Goal: Check status: Check status

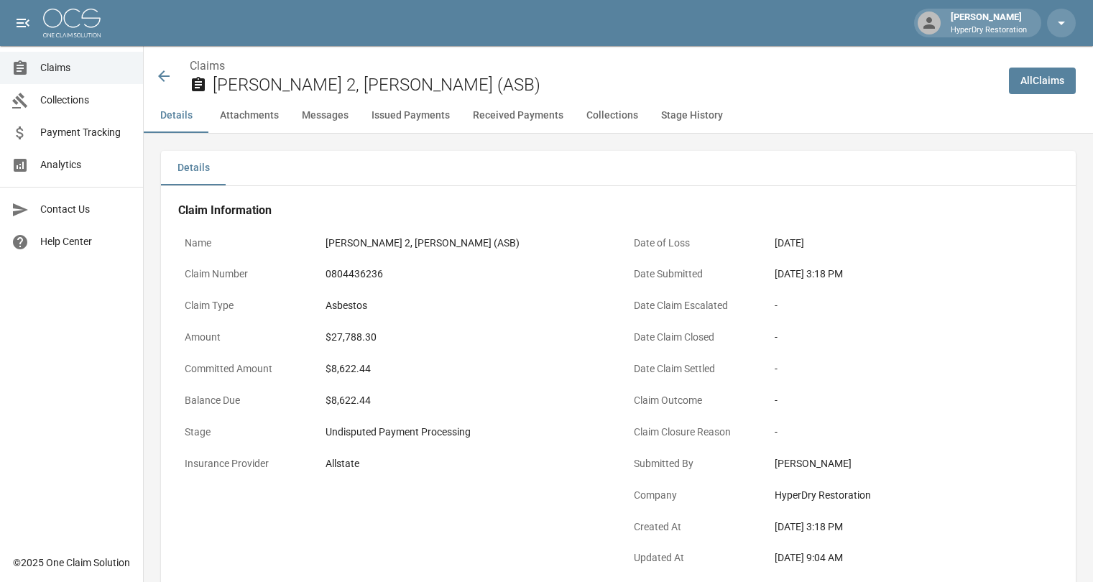
scroll to position [359, 0]
click at [75, 146] on link "Payment Tracking" at bounding box center [71, 132] width 143 height 32
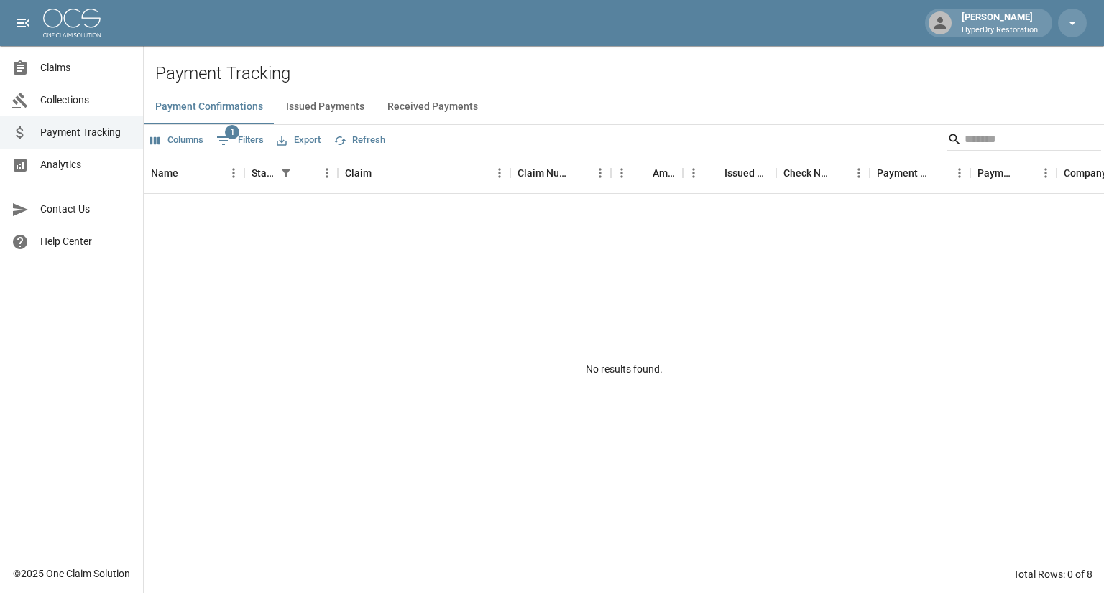
click at [411, 108] on button "Received Payments" at bounding box center [433, 107] width 114 height 34
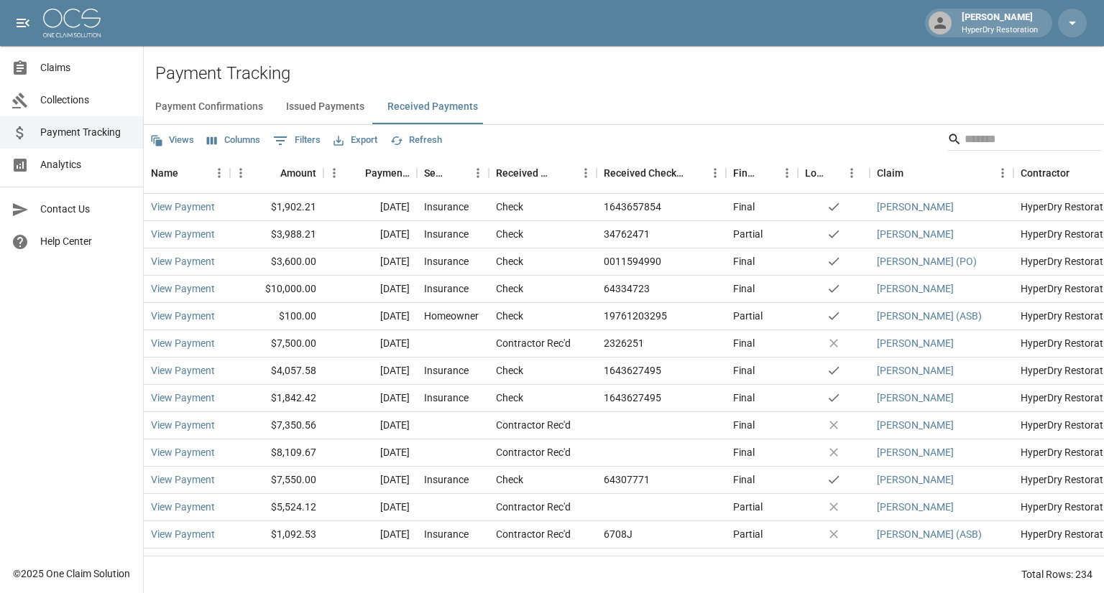
click at [95, 67] on span "Claims" at bounding box center [85, 67] width 91 height 15
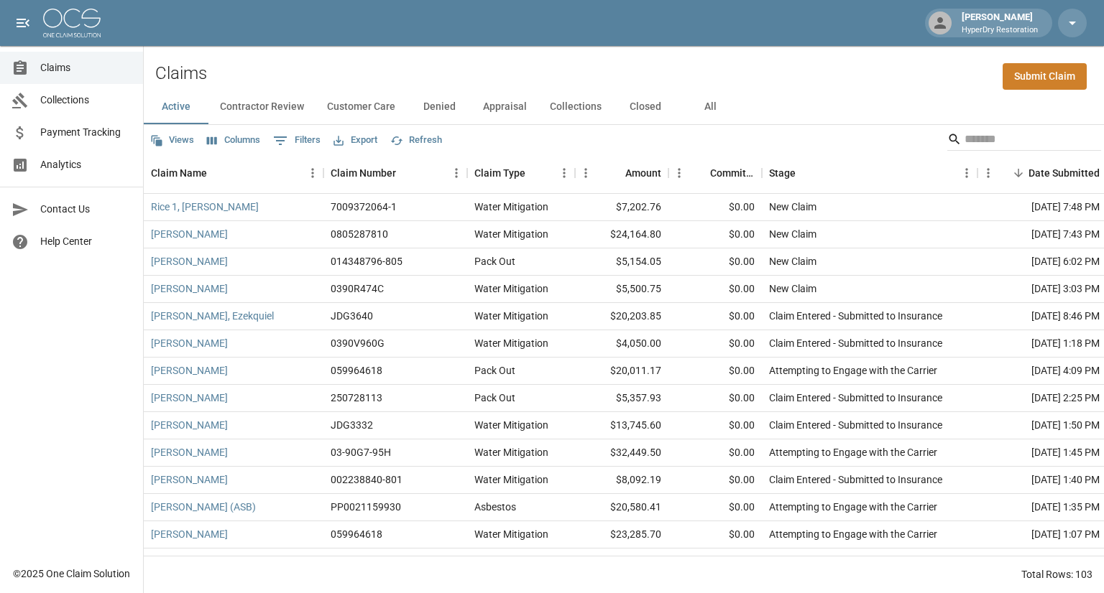
click at [754, 97] on div "Active Contractor Review Customer Care Denied Appraisal Collections Closed All" at bounding box center [624, 107] width 960 height 34
click at [980, 139] on input "Search" at bounding box center [1021, 139] width 115 height 23
click at [701, 108] on button "All" at bounding box center [710, 107] width 65 height 34
click at [965, 137] on input "Search" at bounding box center [1021, 139] width 115 height 23
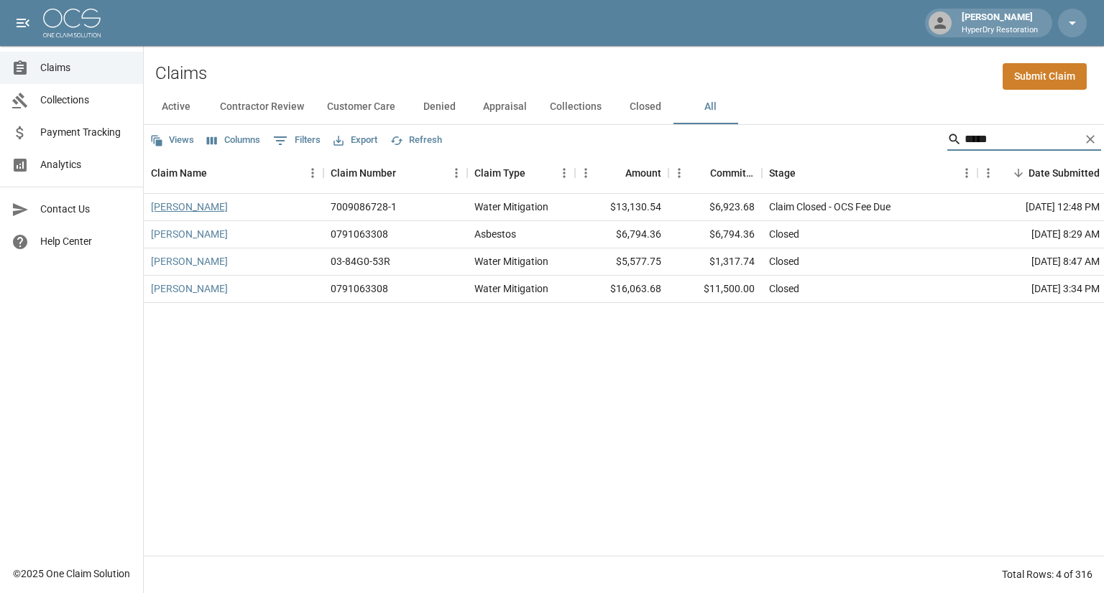
type input "*****"
click at [198, 206] on link "[PERSON_NAME]" at bounding box center [189, 207] width 77 height 14
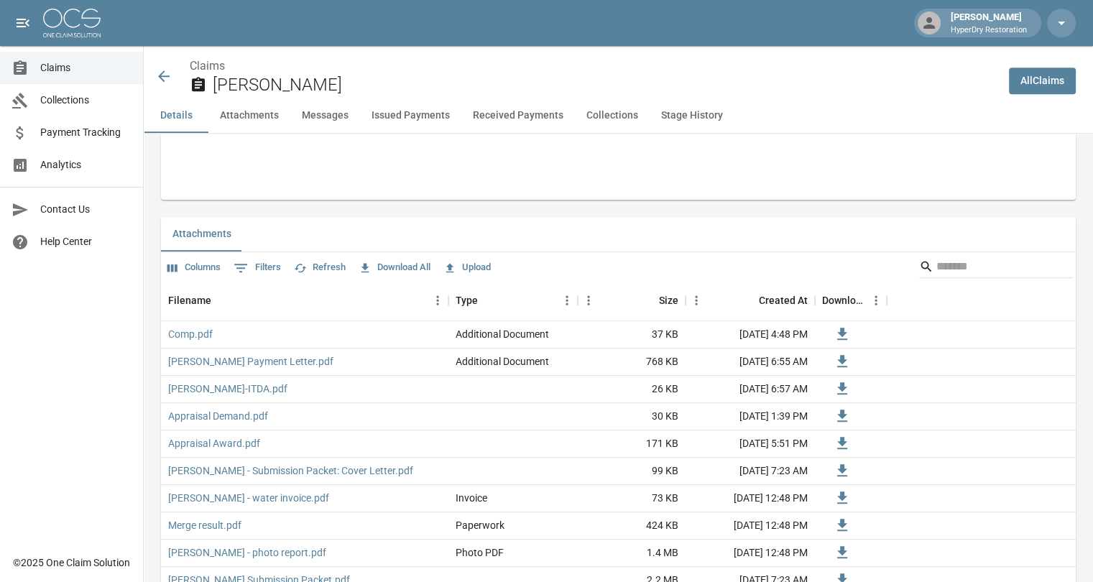
scroll to position [799, 0]
click at [451, 117] on button "Issued Payments" at bounding box center [410, 115] width 101 height 34
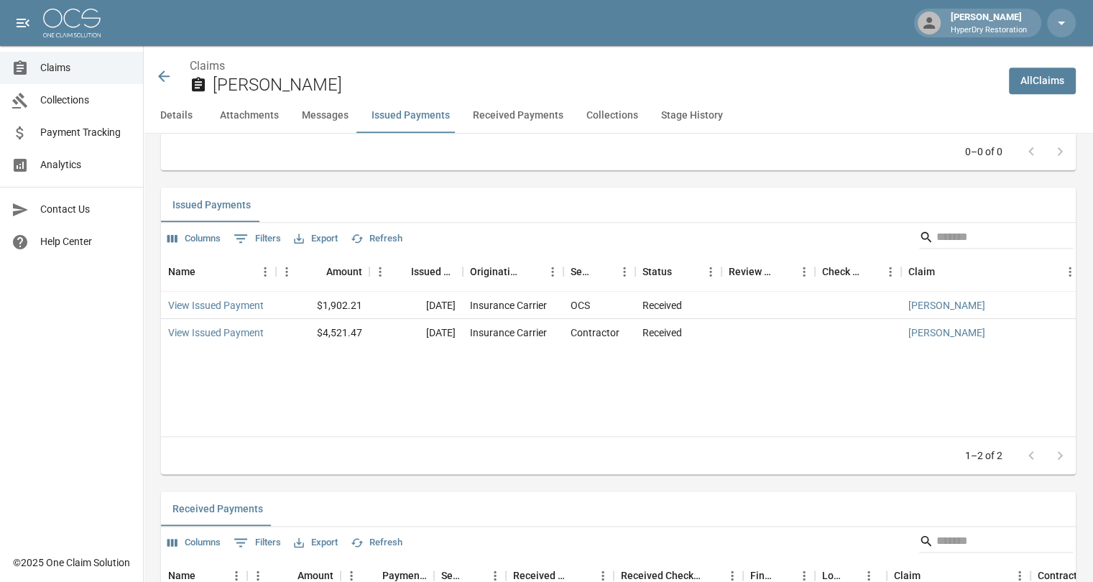
scroll to position [1673, 0]
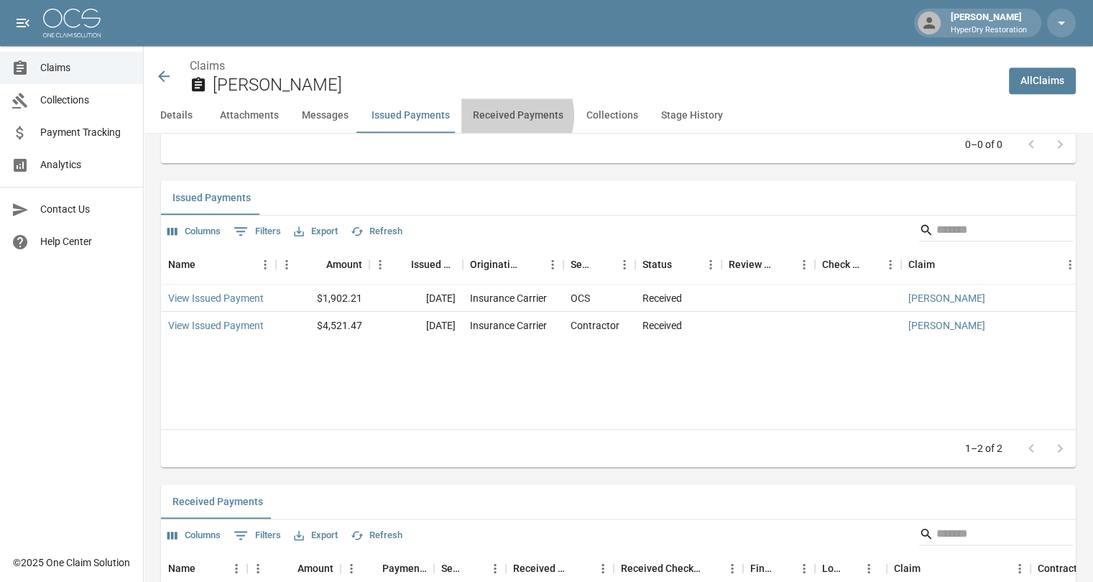
click at [500, 116] on button "Received Payments" at bounding box center [518, 115] width 114 height 34
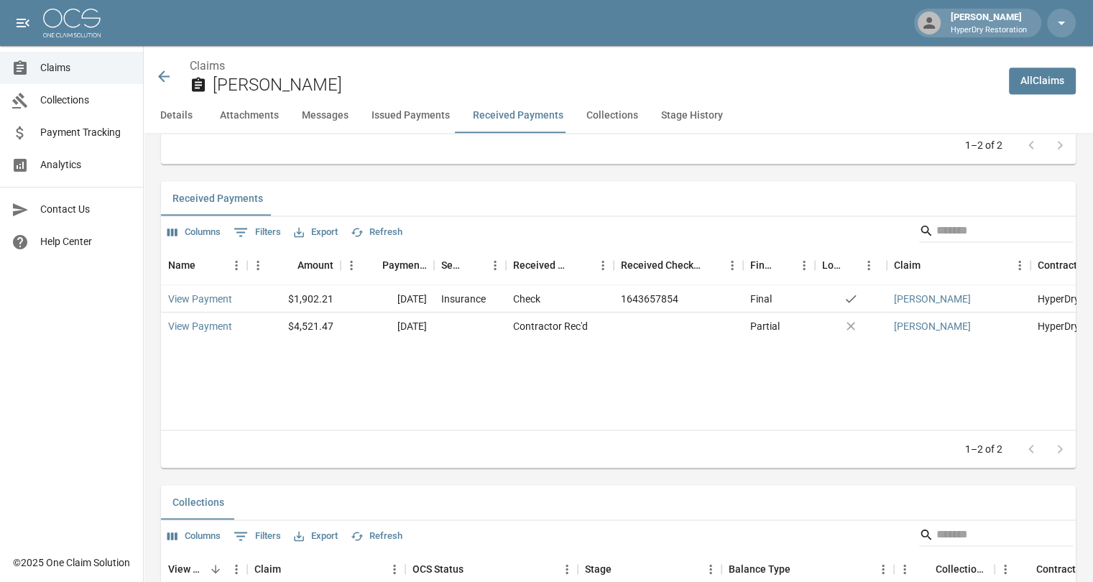
scroll to position [1977, 0]
click at [167, 68] on icon at bounding box center [163, 76] width 17 height 17
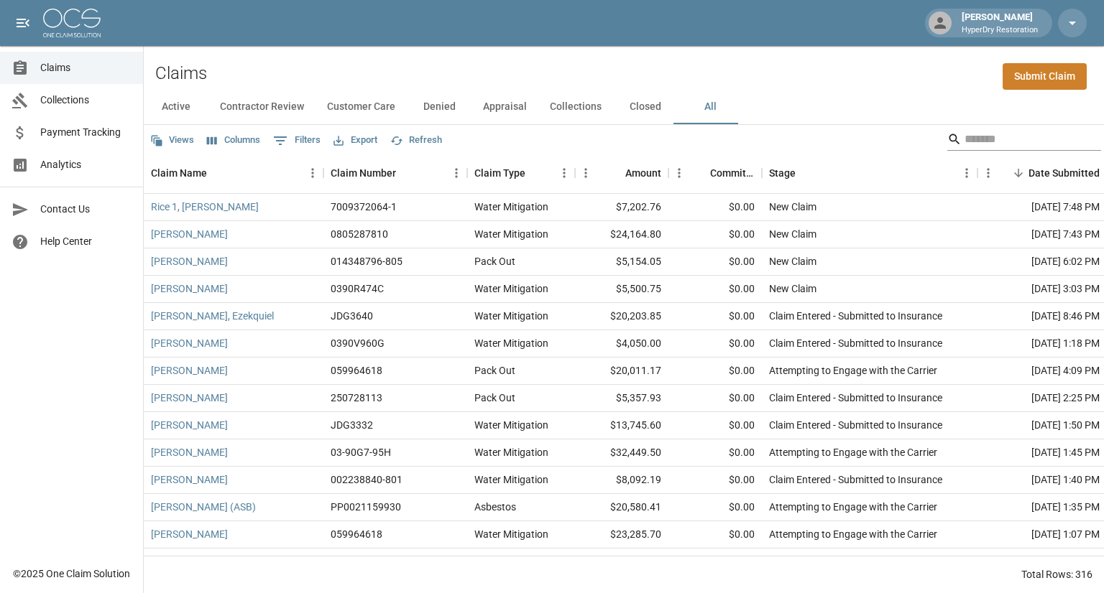
click at [996, 139] on input "Search" at bounding box center [1021, 139] width 115 height 23
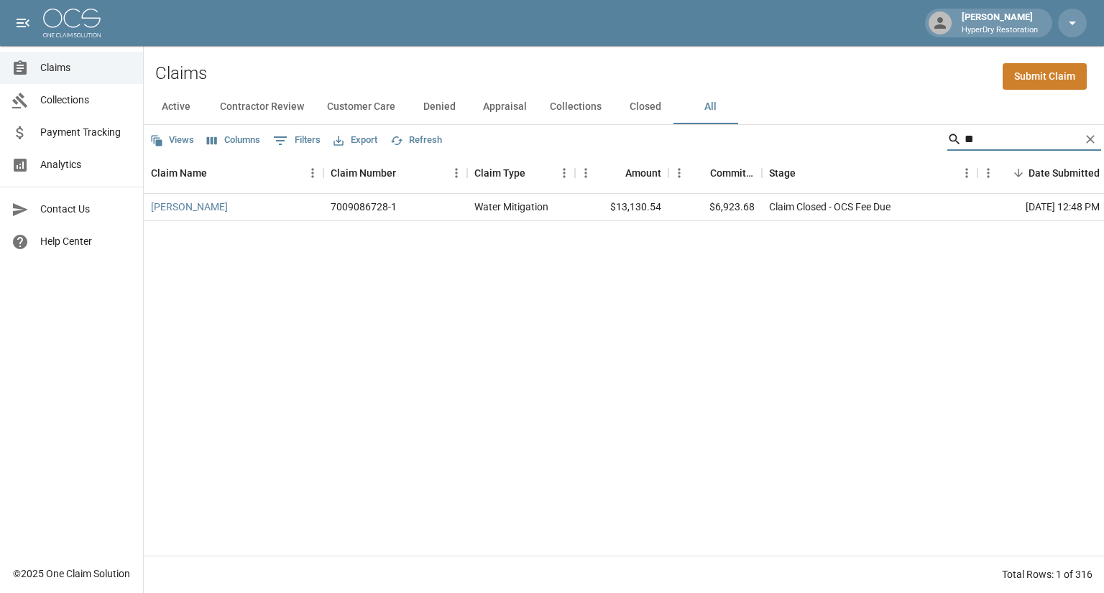
type input "*"
type input "**********"
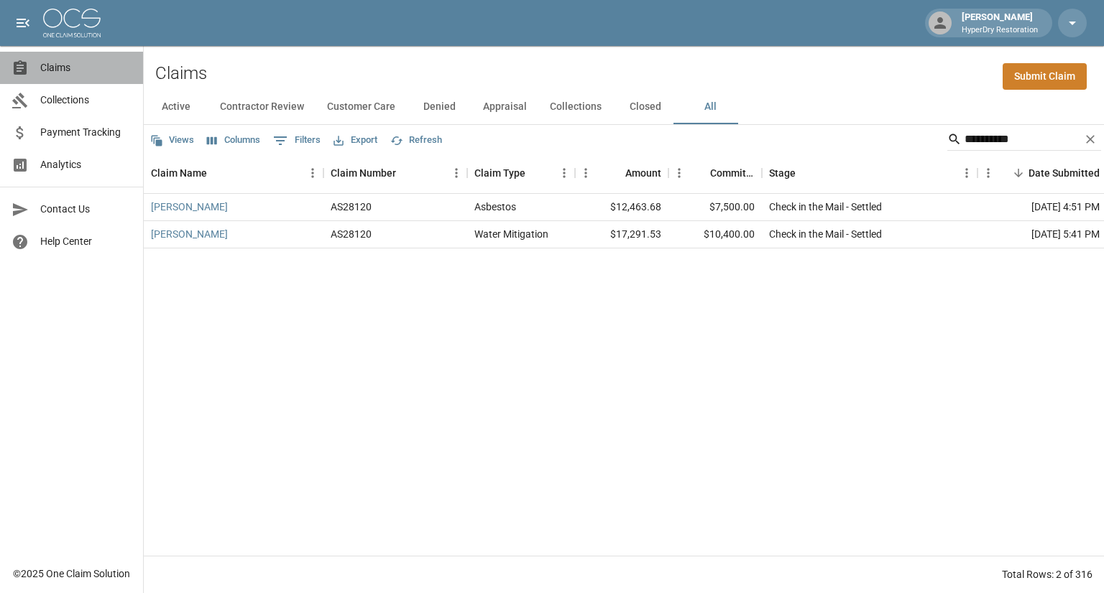
click at [78, 70] on span "Claims" at bounding box center [85, 67] width 91 height 15
click at [89, 104] on span "Collections" at bounding box center [85, 100] width 91 height 15
